Goal: Information Seeking & Learning: Find contact information

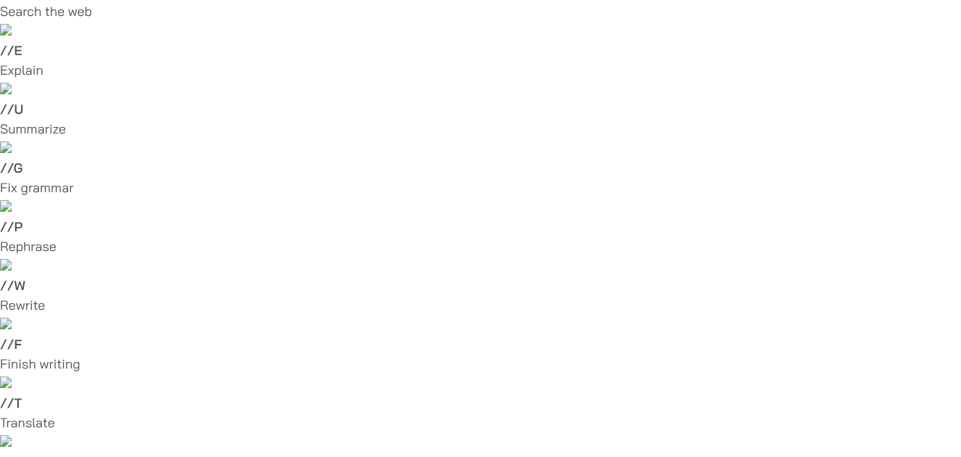
drag, startPoint x: 801, startPoint y: 296, endPoint x: 647, endPoint y: 291, distance: 153.7
copy p "[EMAIL_ADDRESS][DOMAIN_NAME]"
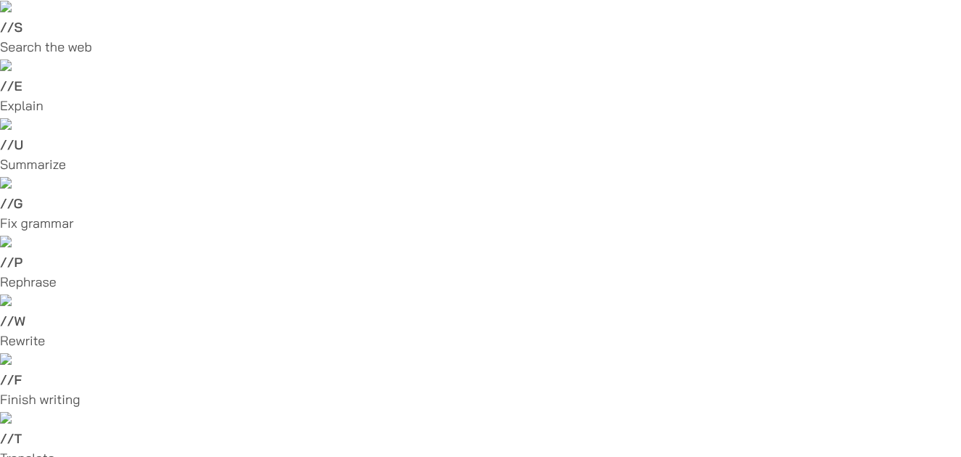
scroll to position [80, 0]
